Goal: Book appointment/travel/reservation

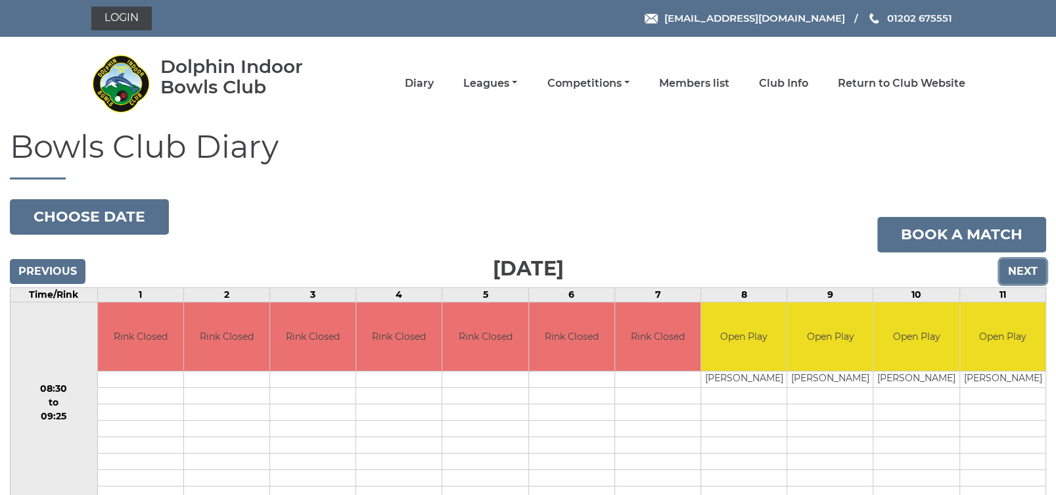
click at [1025, 267] on input "Next" at bounding box center [1023, 271] width 47 height 25
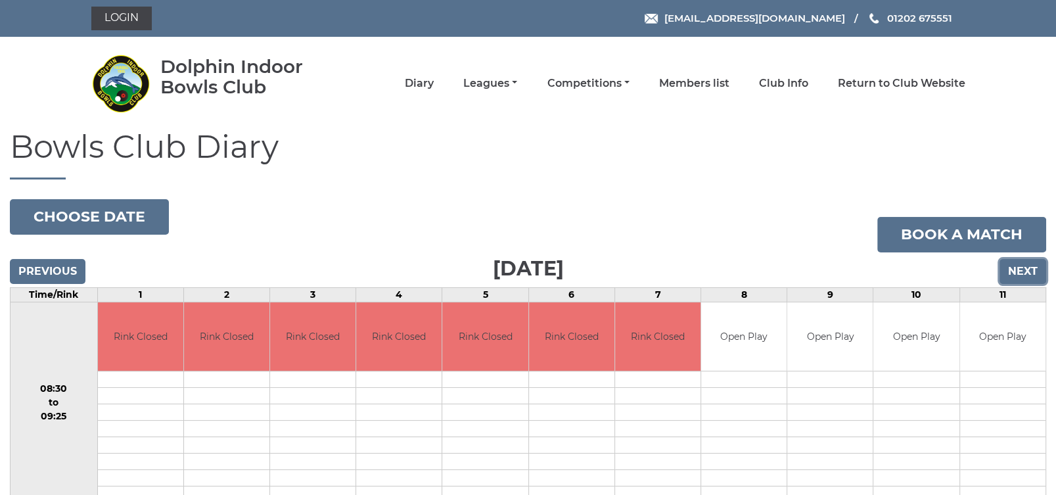
click at [1025, 267] on input "Next" at bounding box center [1023, 271] width 47 height 25
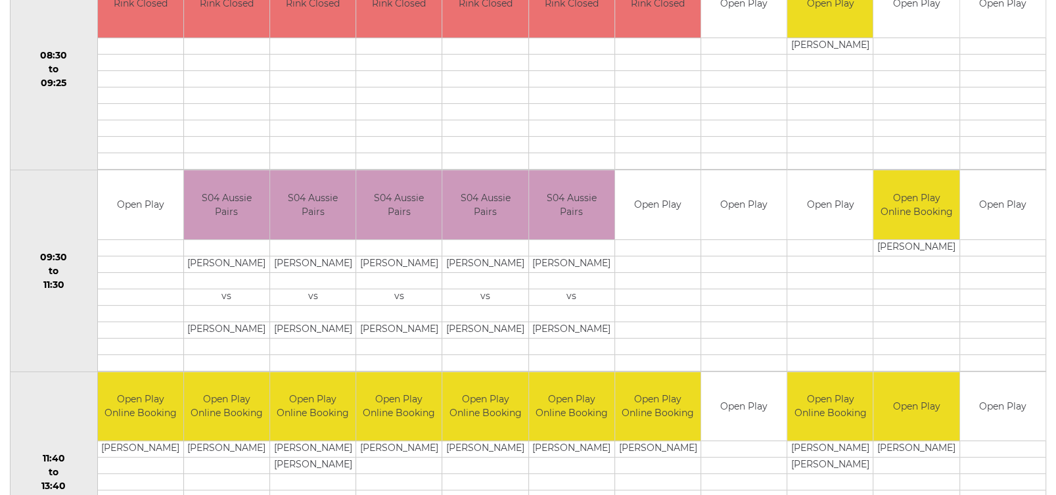
scroll to position [333, 0]
